Goal: Ask a question

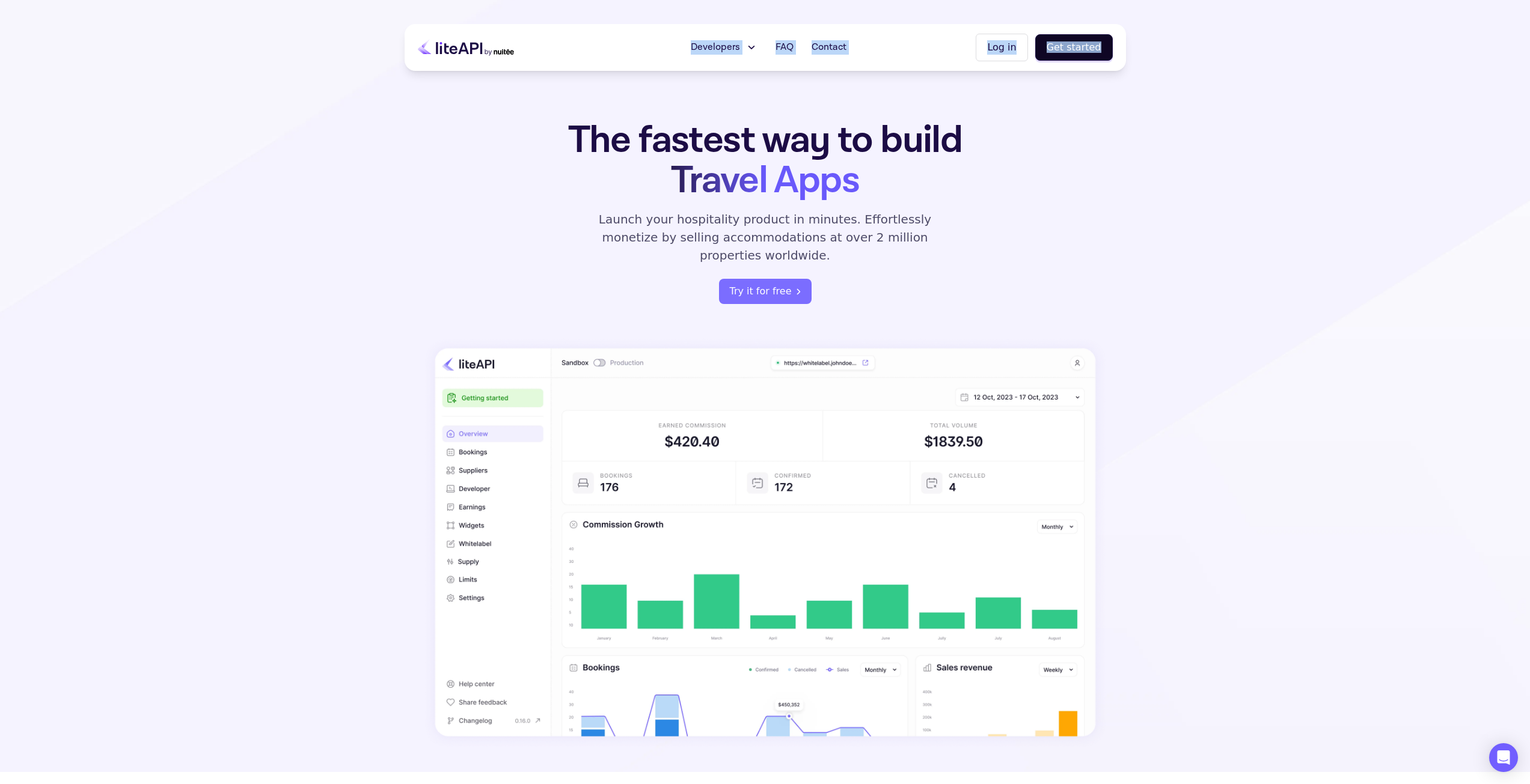
drag, startPoint x: 402, startPoint y: 48, endPoint x: 712, endPoint y: 78, distance: 311.4
click at [749, 197] on span "Travel Apps" at bounding box center [765, 180] width 188 height 50
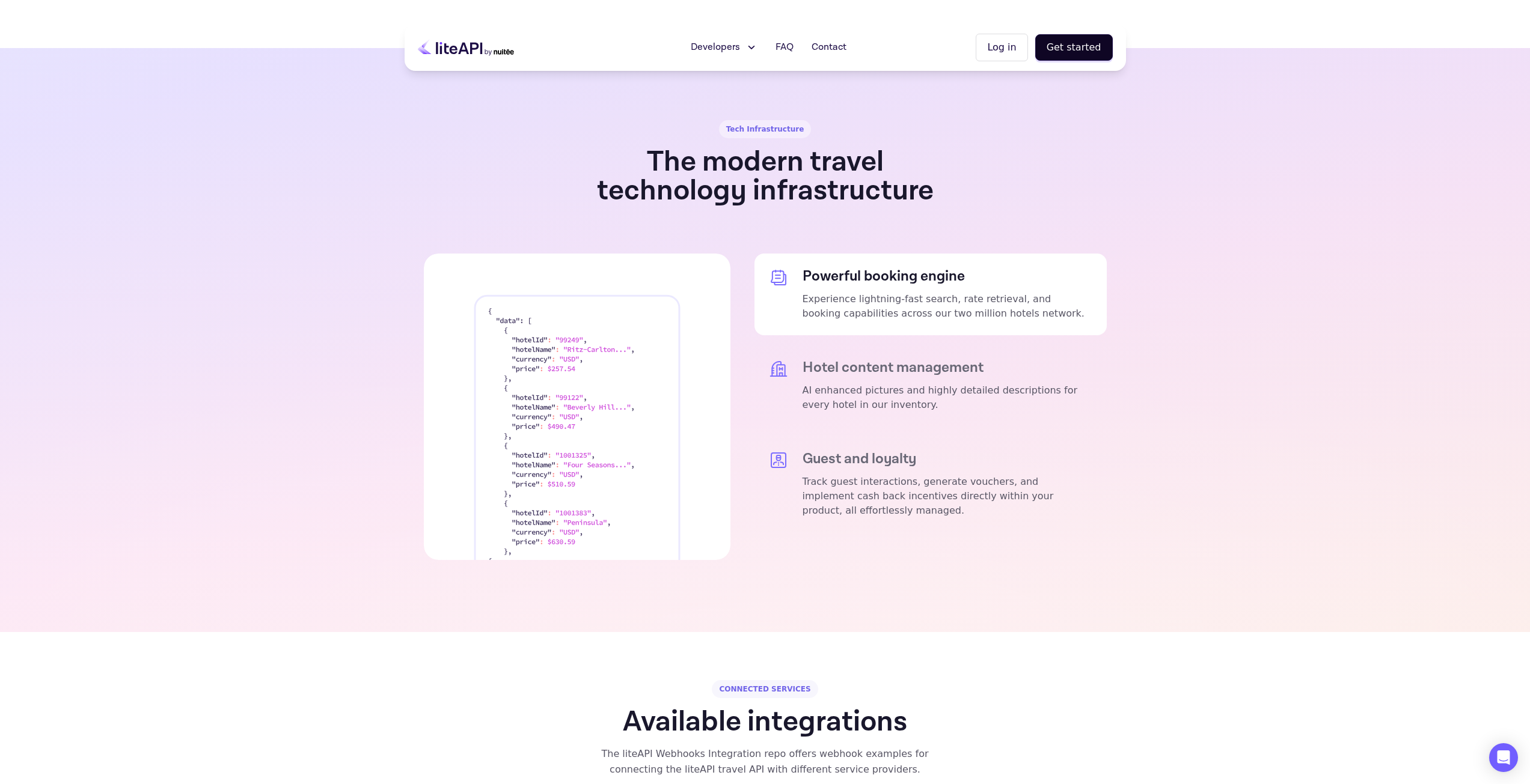
scroll to position [2103, 0]
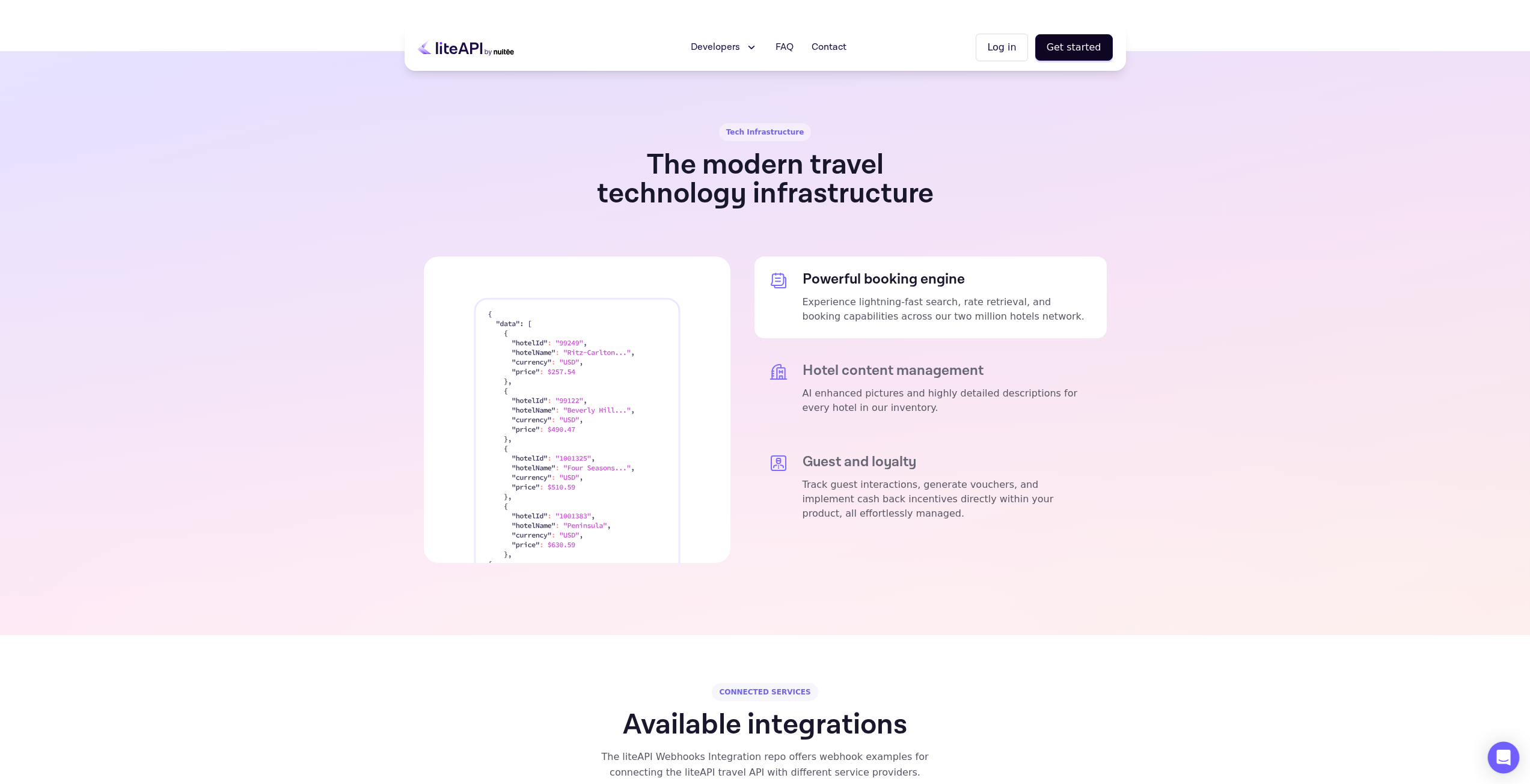
click at [1506, 757] on icon "Open Intercom Messenger" at bounding box center [1503, 757] width 14 height 16
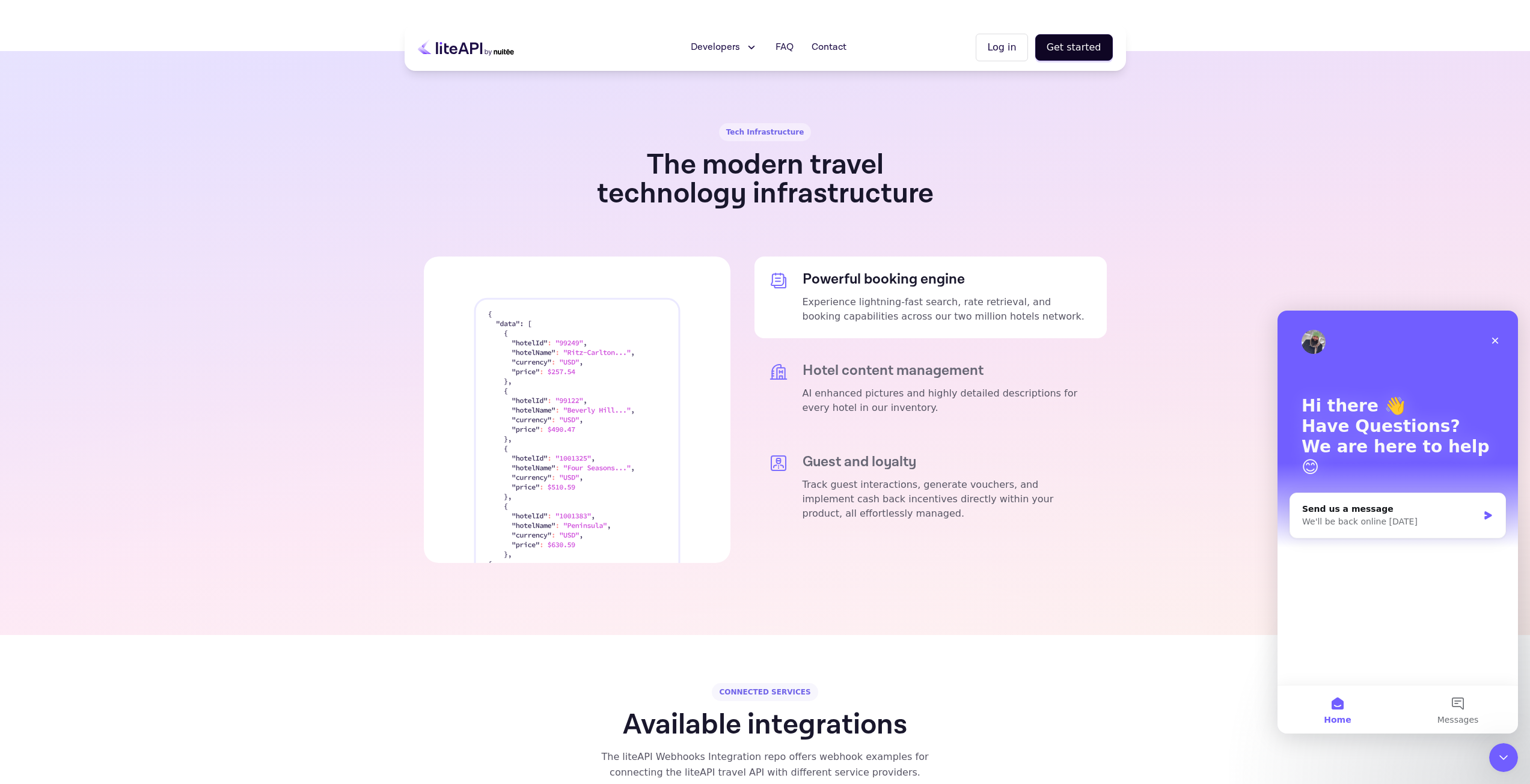
scroll to position [0, 0]
click at [1349, 516] on div "We'll be back online [DATE]" at bounding box center [1390, 522] width 176 height 13
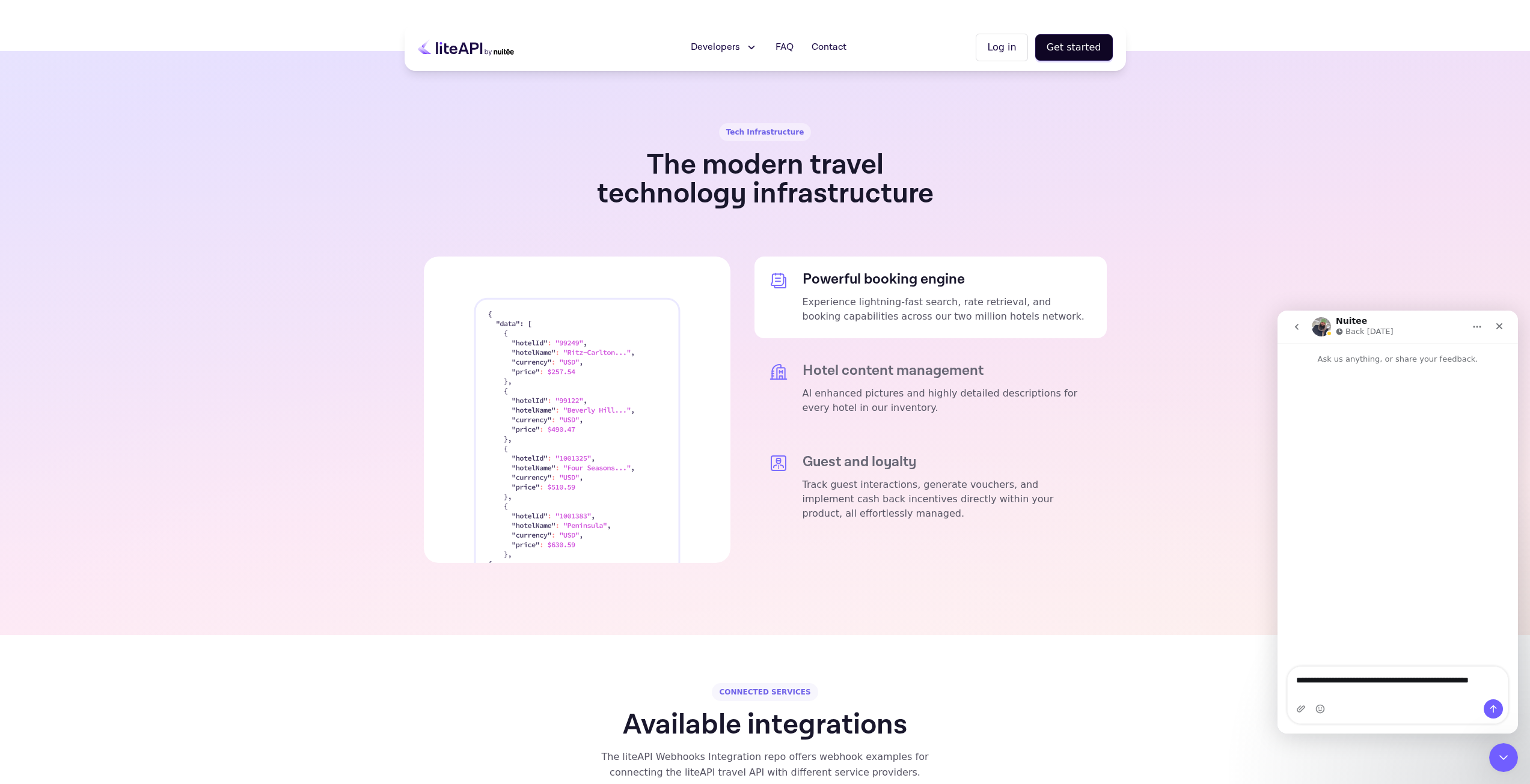
type textarea "**********"
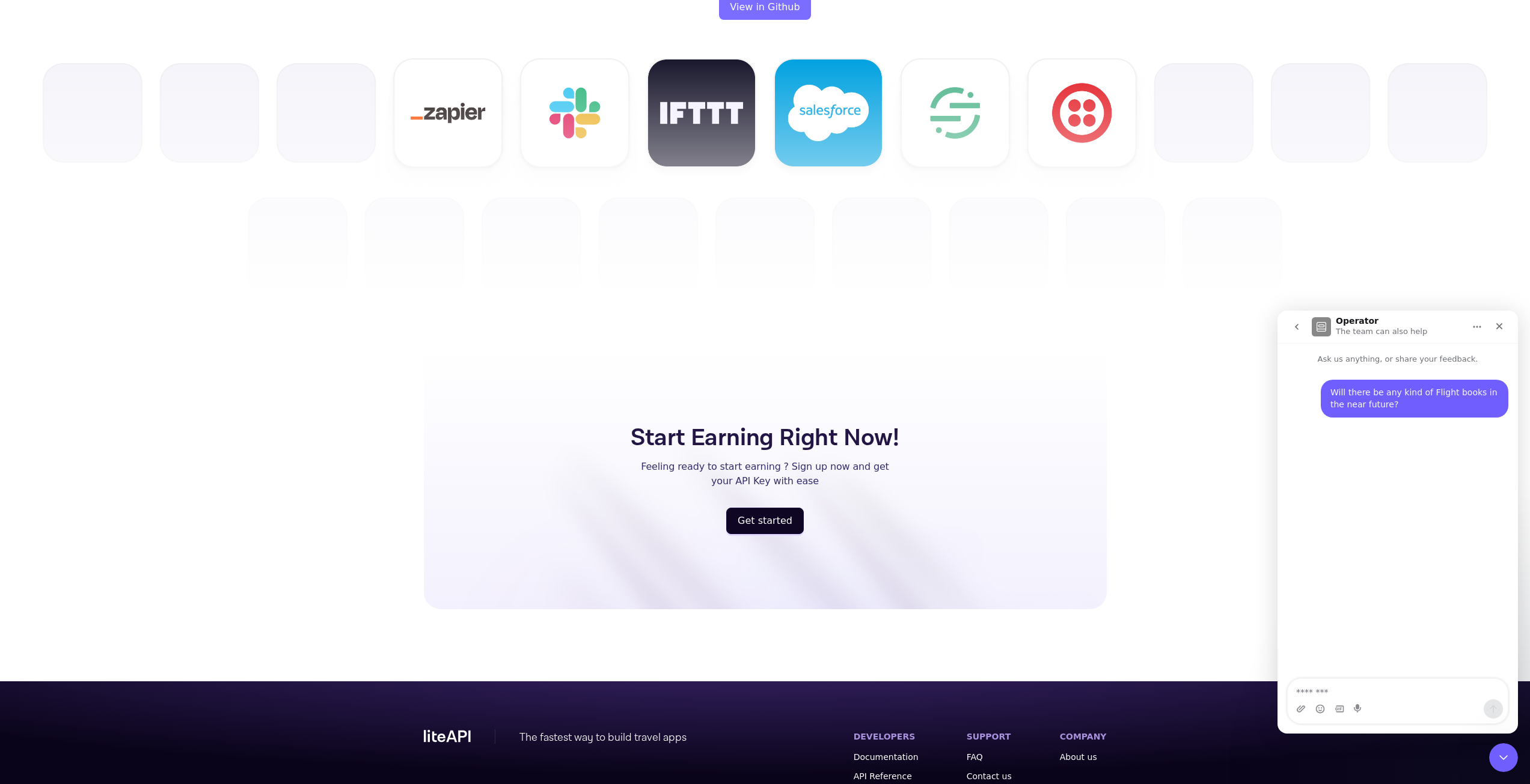
scroll to position [2949, 0]
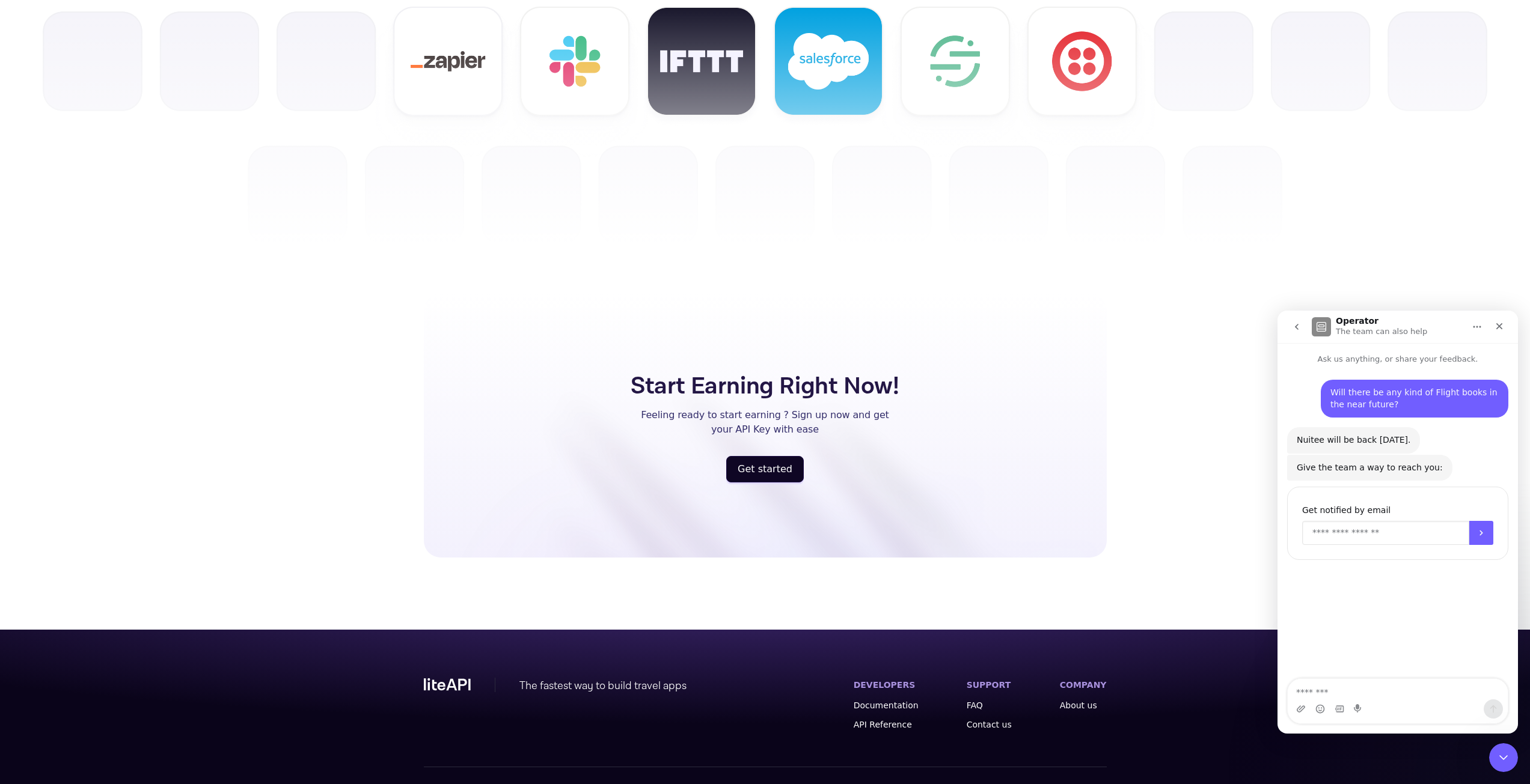
click at [1413, 534] on input "Enter your email" at bounding box center [1385, 533] width 167 height 24
type input "**********"
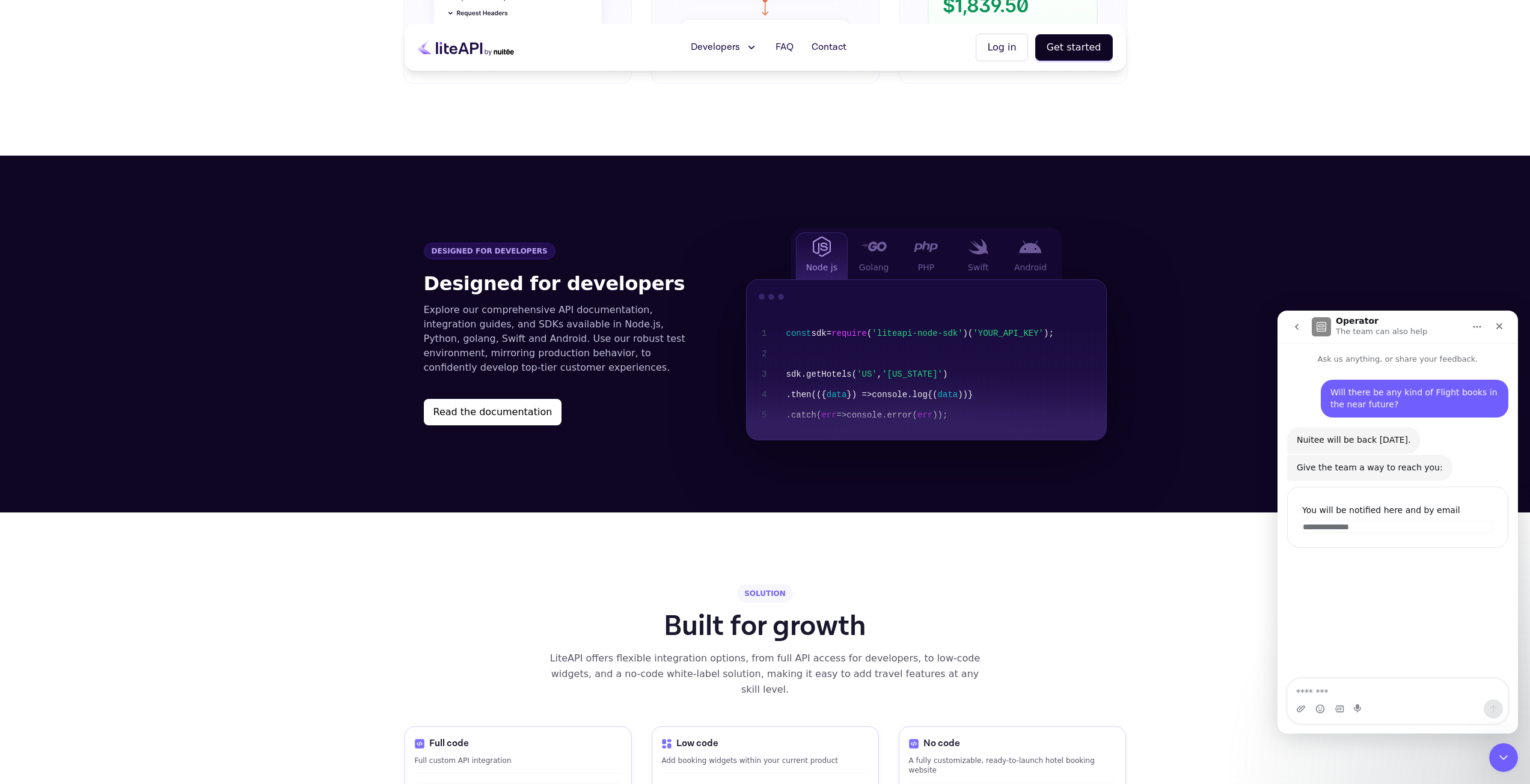
scroll to position [907, 0]
